Goal: Task Accomplishment & Management: Use online tool/utility

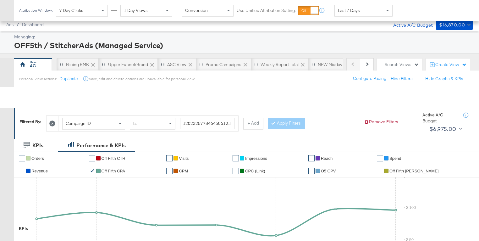
scroll to position [249, 0]
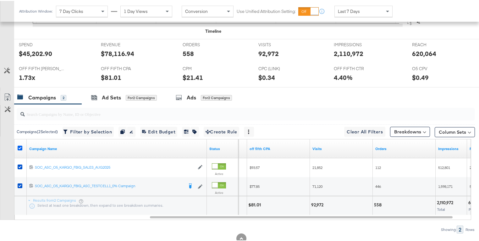
click at [21, 146] on icon at bounding box center [20, 147] width 5 height 5
click at [0, 0] on input "checkbox" at bounding box center [0, 0] width 0 height 0
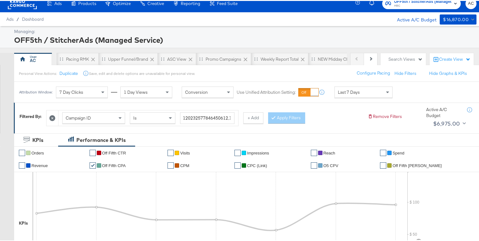
scroll to position [0, 0]
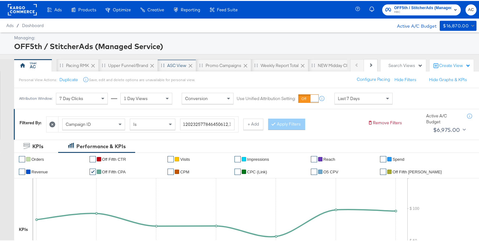
click at [172, 68] on div "ASC View" at bounding box center [177, 64] width 38 height 13
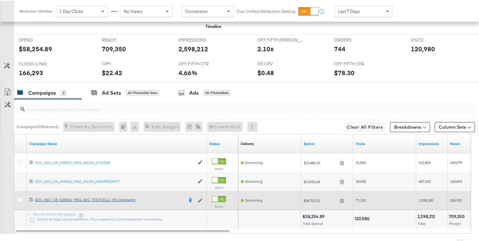
scroll to position [308, 0]
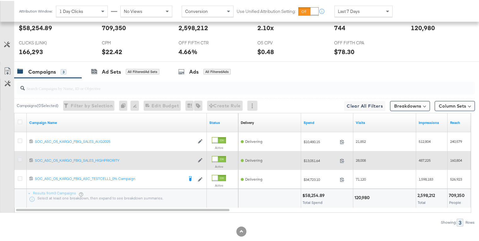
click at [20, 156] on icon at bounding box center [20, 158] width 5 height 5
click at [0, 0] on input "checkbox" at bounding box center [0, 0] width 0 height 0
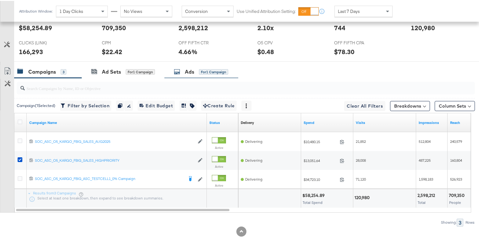
click at [182, 72] on div "Ads for 1 Campaign" at bounding box center [201, 70] width 54 height 7
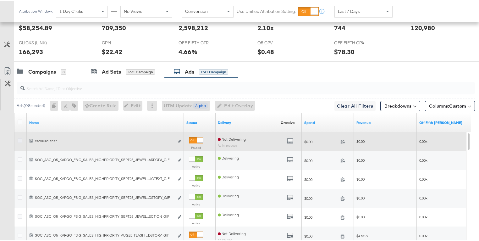
click at [20, 138] on icon at bounding box center [20, 139] width 5 height 5
click at [0, 0] on input "checkbox" at bounding box center [0, 0] width 0 height 0
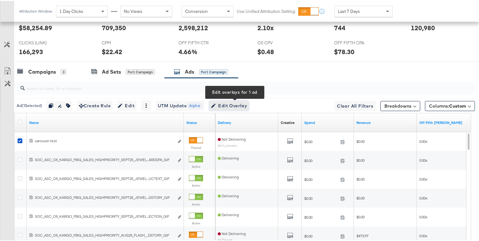
click at [236, 104] on span "Edit Overlay Edit overlays for 1 ad" at bounding box center [229, 105] width 36 height 8
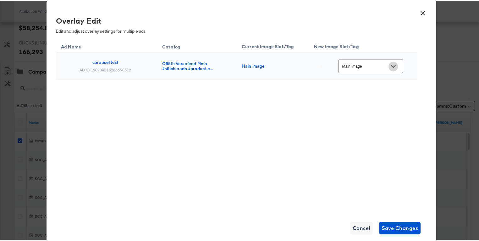
click at [398, 64] on button "Open" at bounding box center [393, 65] width 9 height 9
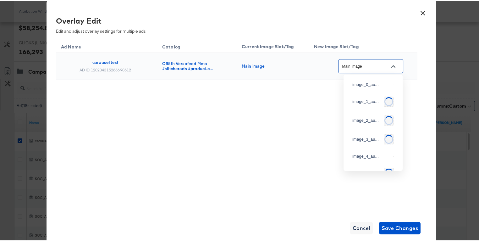
scroll to position [58, 0]
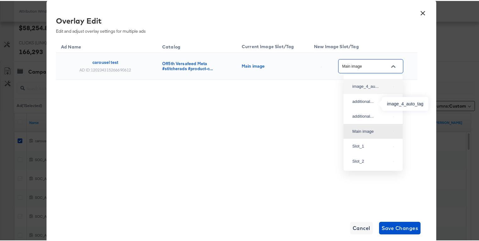
click at [367, 89] on div "image_4_au..." at bounding box center [372, 85] width 38 height 6
type input "image_4_auto_tag"
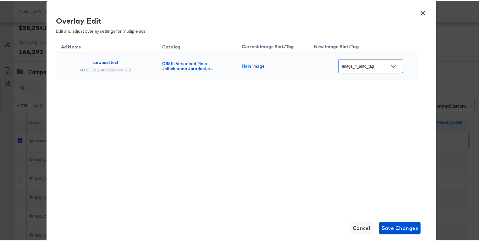
click at [404, 234] on div "× Overlay Edit Edit and adjust overlay settings for multiple ads Ad Name Catalo…" at bounding box center [242, 120] width 390 height 243
click at [403, 231] on span "Save Changes" at bounding box center [400, 227] width 37 height 9
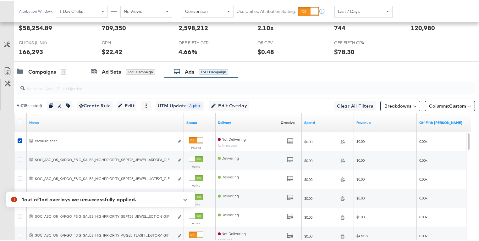
click at [187, 199] on icon "button" at bounding box center [185, 198] width 4 height 3
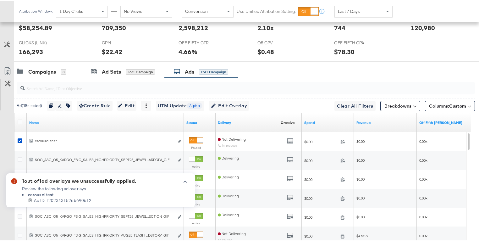
click at [37, 188] on div "Review the following ad overlays" at bounding box center [79, 188] width 114 height 6
click at [39, 195] on li "carousel test" at bounding box center [79, 194] width 114 height 6
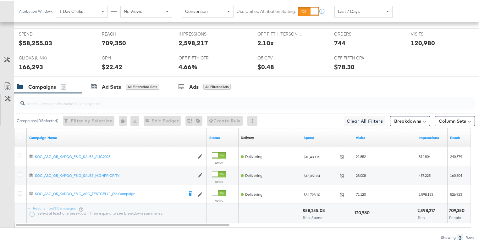
scroll to position [319, 0]
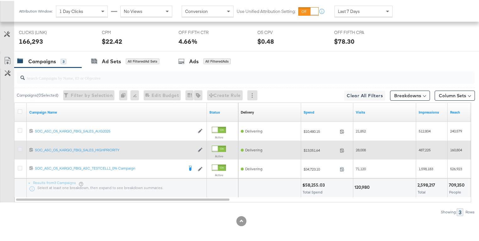
click at [19, 148] on icon at bounding box center [20, 148] width 5 height 5
click at [0, 0] on input "checkbox" at bounding box center [0, 0] width 0 height 0
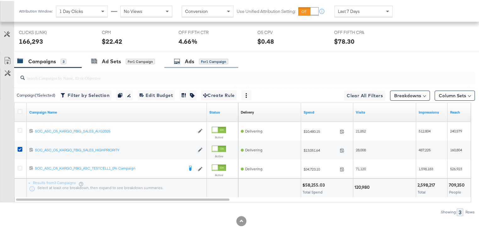
click at [180, 61] on icon at bounding box center [177, 60] width 6 height 6
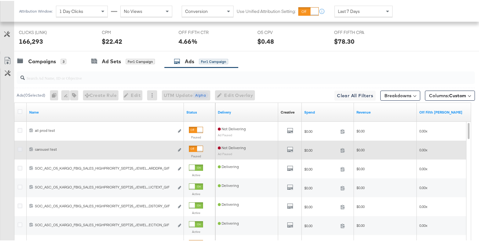
click at [21, 147] on icon at bounding box center [20, 148] width 5 height 5
click at [0, 0] on input "checkbox" at bounding box center [0, 0] width 0 height 0
click at [20, 146] on icon at bounding box center [20, 148] width 5 height 5
click at [0, 0] on input "checkbox" at bounding box center [0, 0] width 0 height 0
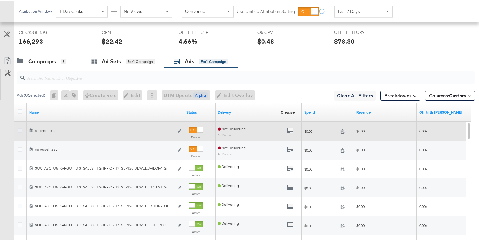
click at [20, 127] on icon at bounding box center [20, 129] width 5 height 5
click at [0, 0] on input "checkbox" at bounding box center [0, 0] width 0 height 0
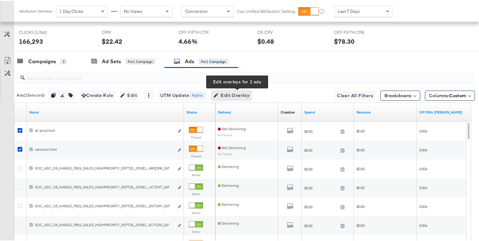
click at [231, 96] on span "Edit Overlay Edit overlays for 2 ads" at bounding box center [232, 95] width 36 height 8
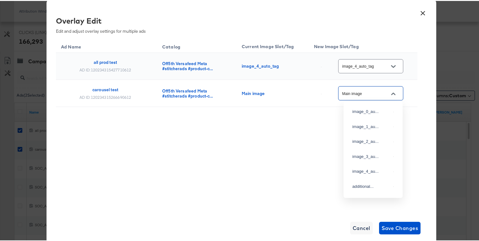
click at [368, 91] on input "Main image" at bounding box center [366, 92] width 50 height 7
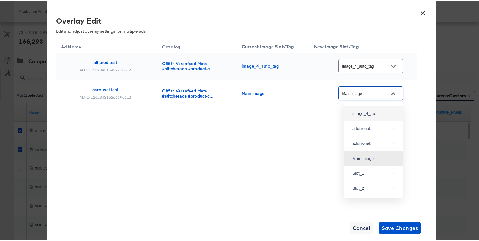
click at [374, 116] on div "image_4_au..." at bounding box center [372, 112] width 38 height 6
type input "image_4_auto_tag"
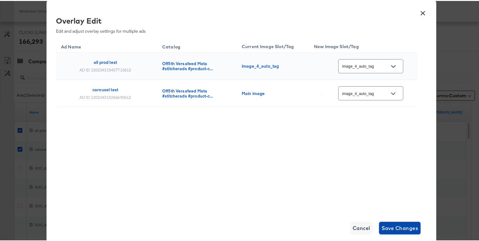
click at [400, 223] on span "Save Changes" at bounding box center [400, 227] width 37 height 9
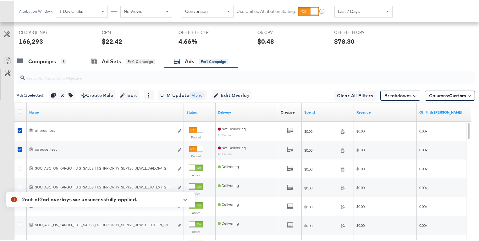
click at [188, 199] on button "button" at bounding box center [185, 198] width 9 height 3
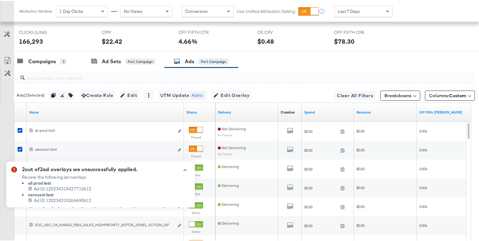
click at [62, 189] on span "Ad ID: 120234315427710612" at bounding box center [63, 188] width 58 height 6
click at [186, 170] on icon "button" at bounding box center [185, 168] width 4 height 3
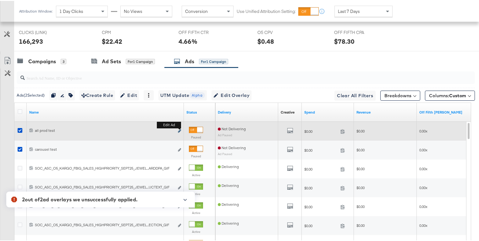
click at [180, 128] on icon "link" at bounding box center [179, 129] width 3 height 3
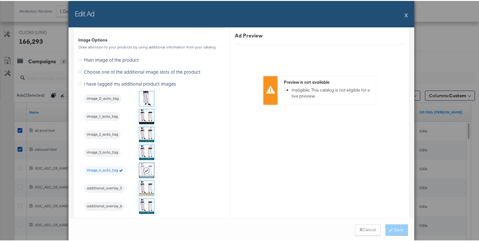
scroll to position [886, 0]
click at [360, 231] on strong "X" at bounding box center [361, 229] width 3 height 6
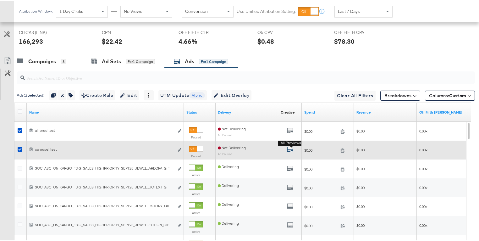
click at [291, 145] on button "All Previews" at bounding box center [290, 149] width 6 height 8
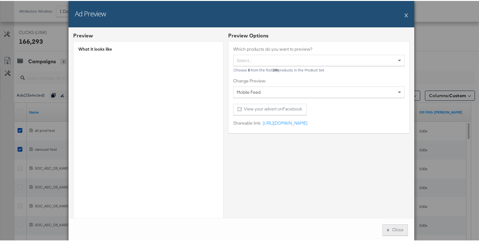
click at [403, 231] on button "x Close" at bounding box center [395, 228] width 25 height 11
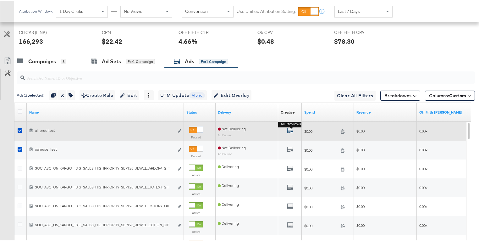
click at [290, 128] on icon "default" at bounding box center [290, 129] width 6 height 6
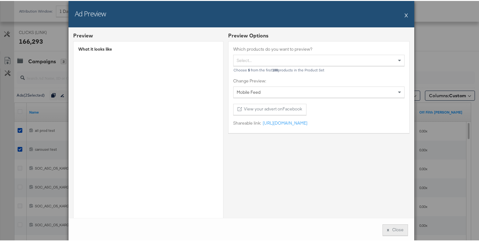
click at [394, 227] on button "x Close" at bounding box center [395, 228] width 25 height 11
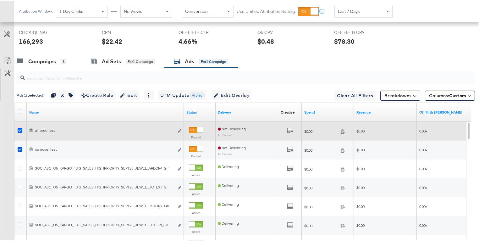
click at [21, 127] on icon at bounding box center [20, 129] width 5 height 5
click at [0, 0] on input "checkbox" at bounding box center [0, 0] width 0 height 0
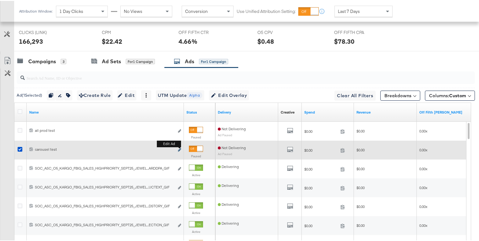
click at [179, 148] on icon "link" at bounding box center [179, 148] width 3 height 3
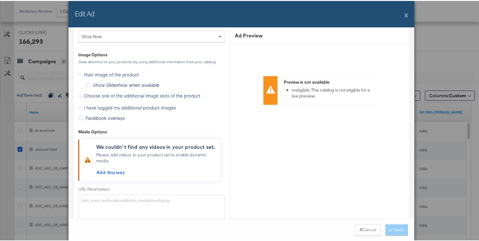
scroll to position [825, 0]
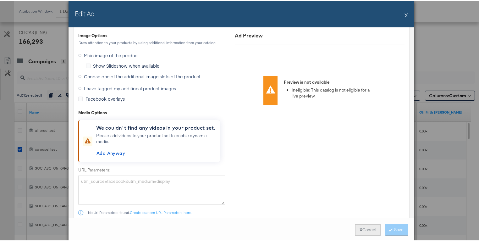
click at [368, 232] on button "X Cancel" at bounding box center [367, 228] width 25 height 11
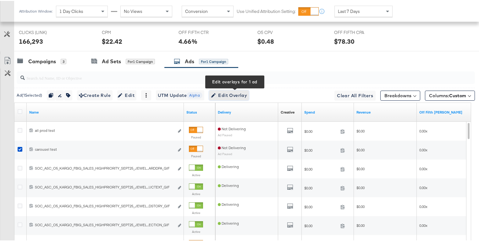
click at [224, 95] on span "Edit Overlay Edit overlays for 1 ad" at bounding box center [229, 95] width 36 height 8
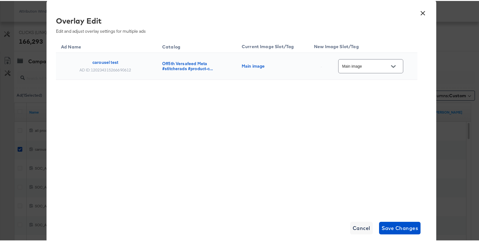
click at [391, 66] on icon "Open" at bounding box center [393, 65] width 4 height 4
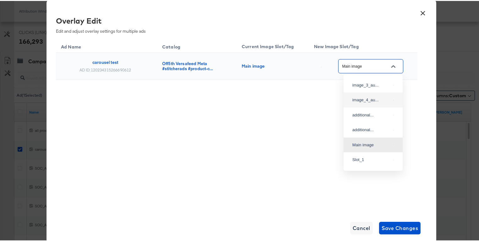
click at [367, 105] on div "image_4_au..." at bounding box center [373, 98] width 49 height 11
type input "image_4_auto_tag"
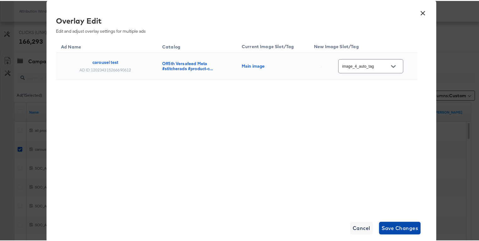
click at [397, 224] on span "Save Changes" at bounding box center [400, 227] width 37 height 9
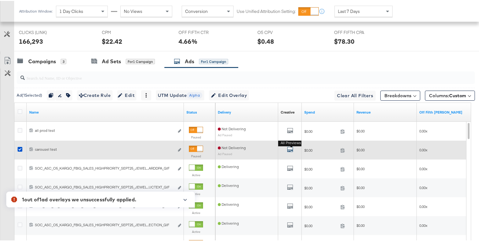
click at [288, 147] on icon "default" at bounding box center [290, 148] width 6 height 6
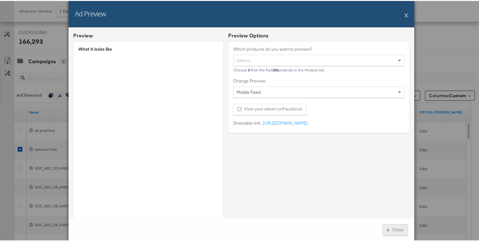
click at [396, 230] on button "x Close" at bounding box center [395, 228] width 25 height 11
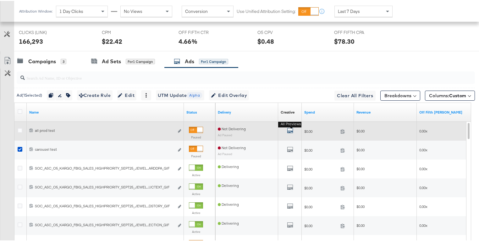
click at [291, 127] on icon "default" at bounding box center [290, 129] width 6 height 6
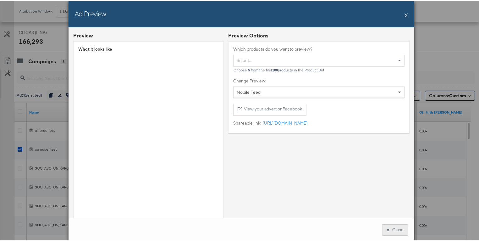
click at [392, 231] on button "x Close" at bounding box center [395, 228] width 25 height 11
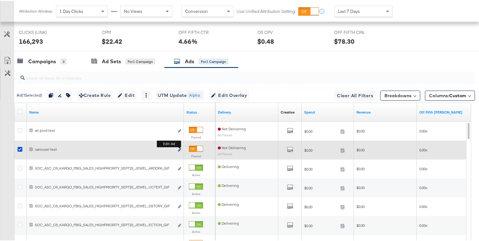
click at [178, 149] on icon "link" at bounding box center [179, 148] width 3 height 3
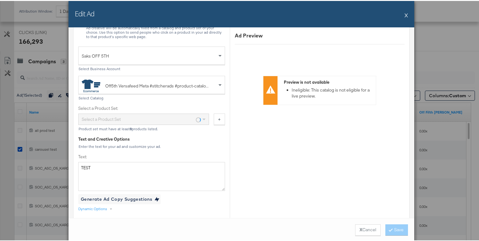
scroll to position [210, 0]
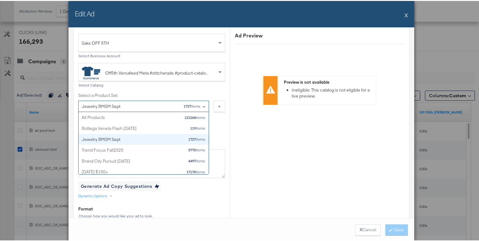
click at [201, 103] on span at bounding box center [205, 105] width 8 height 11
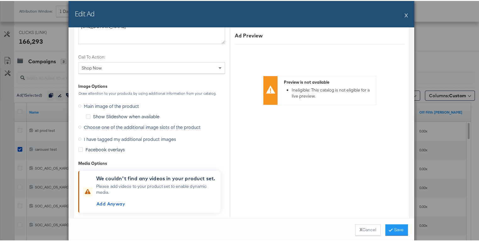
scroll to position [812, 0]
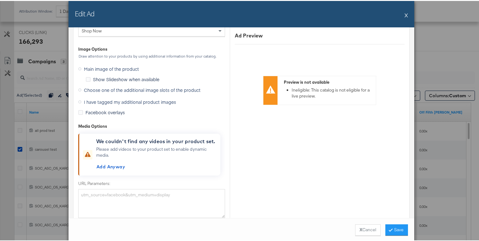
click at [184, 88] on span "Choose one of the additional image slots of the product" at bounding box center [142, 89] width 117 height 6
click at [0, 0] on input "Choose one of the additional image slots of the product" at bounding box center [0, 0] width 0 height 0
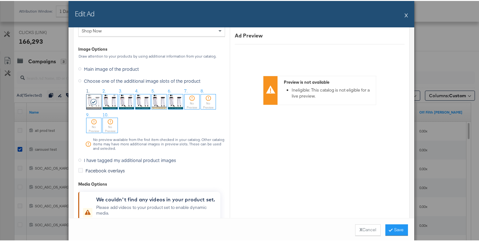
click at [143, 98] on img at bounding box center [143, 100] width 15 height 15
click at [392, 227] on button "Save" at bounding box center [397, 228] width 23 height 11
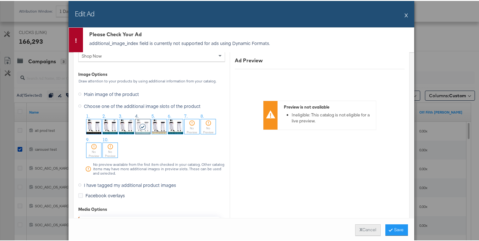
click at [369, 228] on button "X Cancel" at bounding box center [367, 228] width 25 height 11
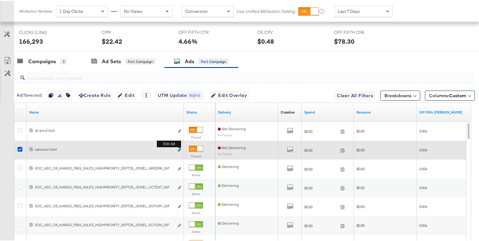
click at [178, 148] on div "Edit ad" at bounding box center [177, 149] width 7 height 7
click at [180, 148] on icon "link" at bounding box center [179, 148] width 3 height 3
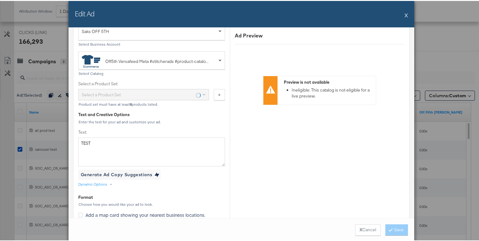
scroll to position [221, 0]
click at [203, 93] on span at bounding box center [204, 94] width 3 height 2
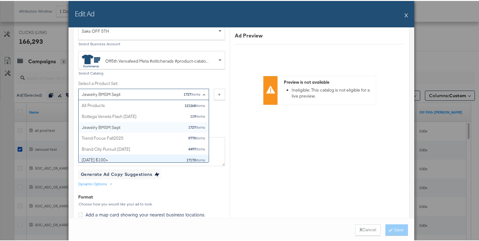
scroll to position [0, 0]
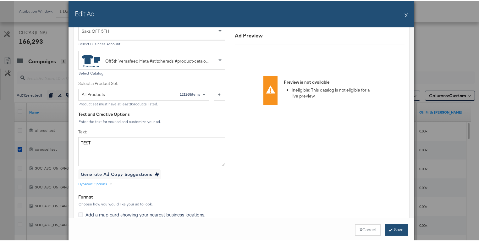
click at [392, 227] on button "Save" at bounding box center [397, 228] width 23 height 11
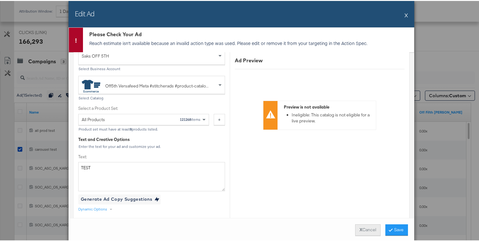
click at [376, 227] on button "X Cancel" at bounding box center [367, 228] width 25 height 11
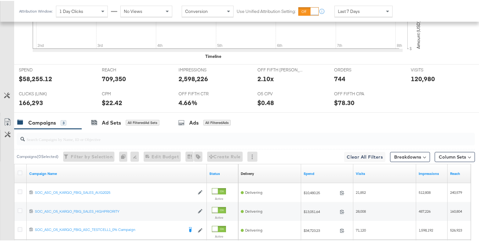
scroll to position [318, 0]
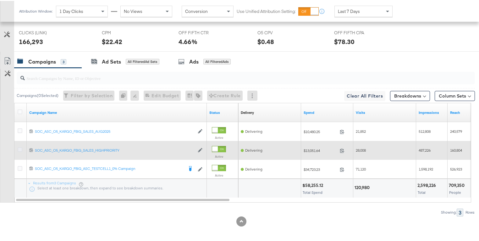
click at [19, 148] on icon at bounding box center [20, 148] width 5 height 5
click at [0, 0] on input "checkbox" at bounding box center [0, 0] width 0 height 0
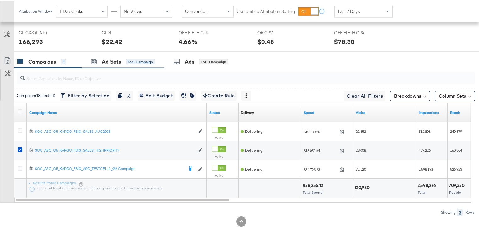
click at [117, 55] on div "Ad Sets for 1 Campaign" at bounding box center [123, 61] width 83 height 14
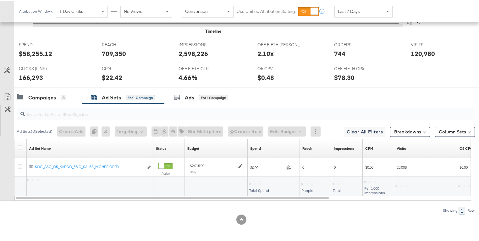
scroll to position [281, 0]
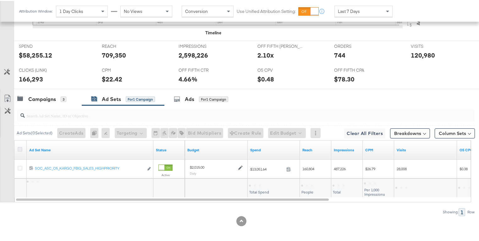
click at [22, 146] on icon at bounding box center [20, 148] width 5 height 5
click at [0, 0] on input "checkbox" at bounding box center [0, 0] width 0 height 0
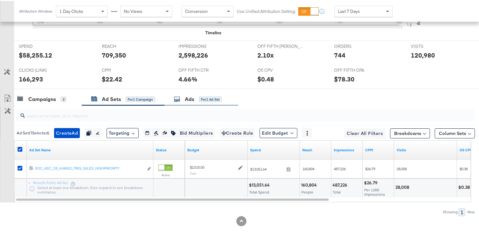
click at [194, 98] on div "Ads" at bounding box center [189, 98] width 9 height 7
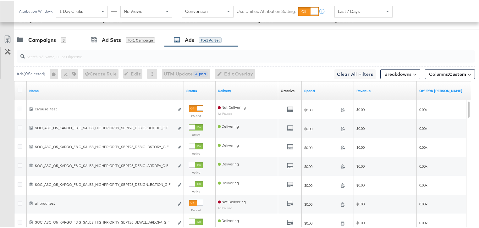
scroll to position [342, 0]
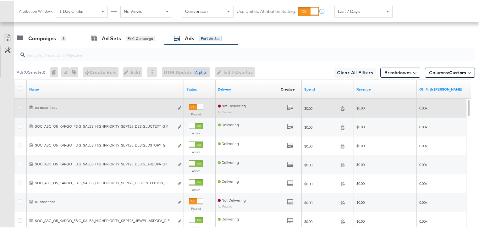
click at [20, 105] on icon at bounding box center [20, 106] width 5 height 5
click at [0, 0] on input "checkbox" at bounding box center [0, 0] width 0 height 0
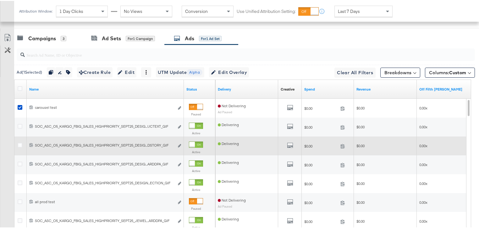
drag, startPoint x: 20, startPoint y: 104, endPoint x: 22, endPoint y: 137, distance: 32.1
click at [20, 104] on icon at bounding box center [20, 106] width 5 height 5
click at [0, 0] on input "checkbox" at bounding box center [0, 0] width 0 height 0
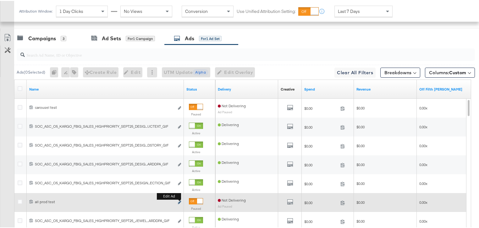
click at [180, 201] on icon "link" at bounding box center [179, 201] width 3 height 3
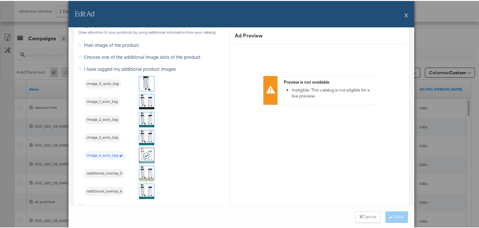
scroll to position [902, 0]
click at [405, 13] on button "X" at bounding box center [406, 14] width 3 height 13
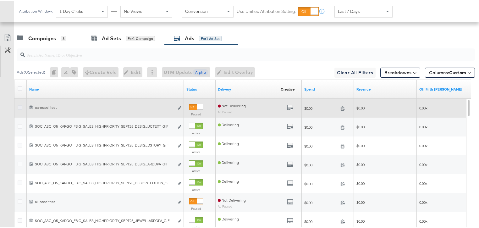
click at [19, 104] on icon at bounding box center [20, 106] width 5 height 5
click at [0, 0] on input "checkbox" at bounding box center [0, 0] width 0 height 0
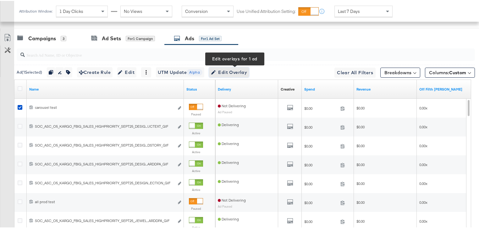
click at [228, 70] on span "Edit Overlay Edit overlays for 1 ad" at bounding box center [229, 72] width 36 height 8
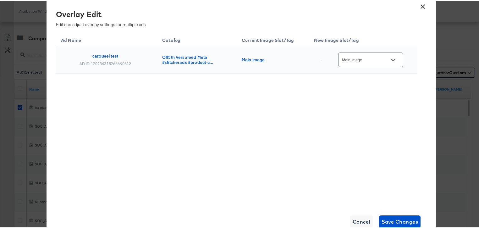
click at [394, 60] on icon "Open" at bounding box center [393, 59] width 4 height 3
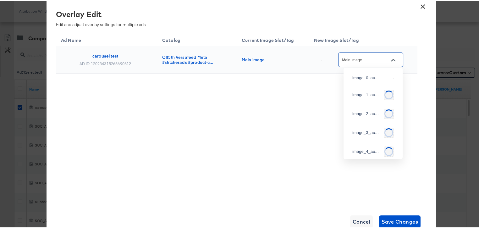
scroll to position [64, 0]
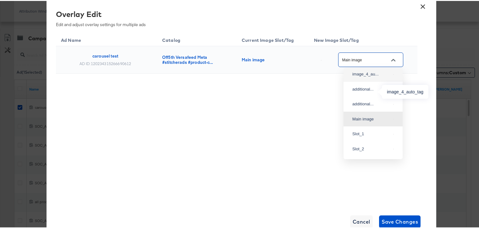
click at [367, 76] on div "image_4_au..." at bounding box center [372, 73] width 38 height 6
type input "image_4_auto_tag"
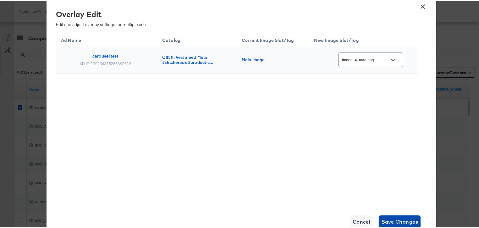
click at [393, 218] on span "Save Changes" at bounding box center [400, 220] width 37 height 9
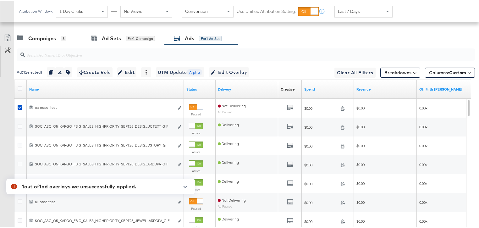
click at [183, 186] on icon "button" at bounding box center [185, 185] width 4 height 3
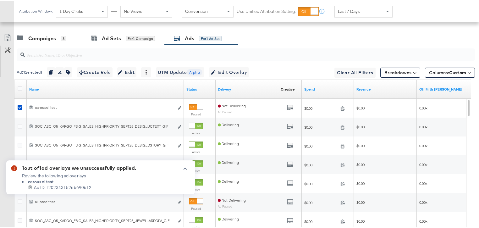
click at [275, 39] on div "Campaigns 3 Ad Sets for 1 Campaign Ads for 1 Ad Set" at bounding box center [248, 38] width 469 height 14
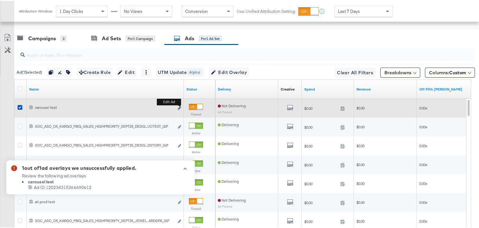
click at [180, 105] on icon "link" at bounding box center [179, 106] width 3 height 3
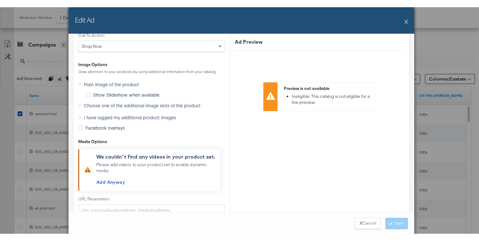
scroll to position [806, 0]
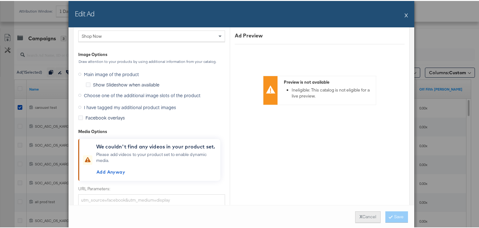
click at [366, 215] on button "X Cancel" at bounding box center [367, 215] width 25 height 11
